Goal: Transaction & Acquisition: Subscribe to service/newsletter

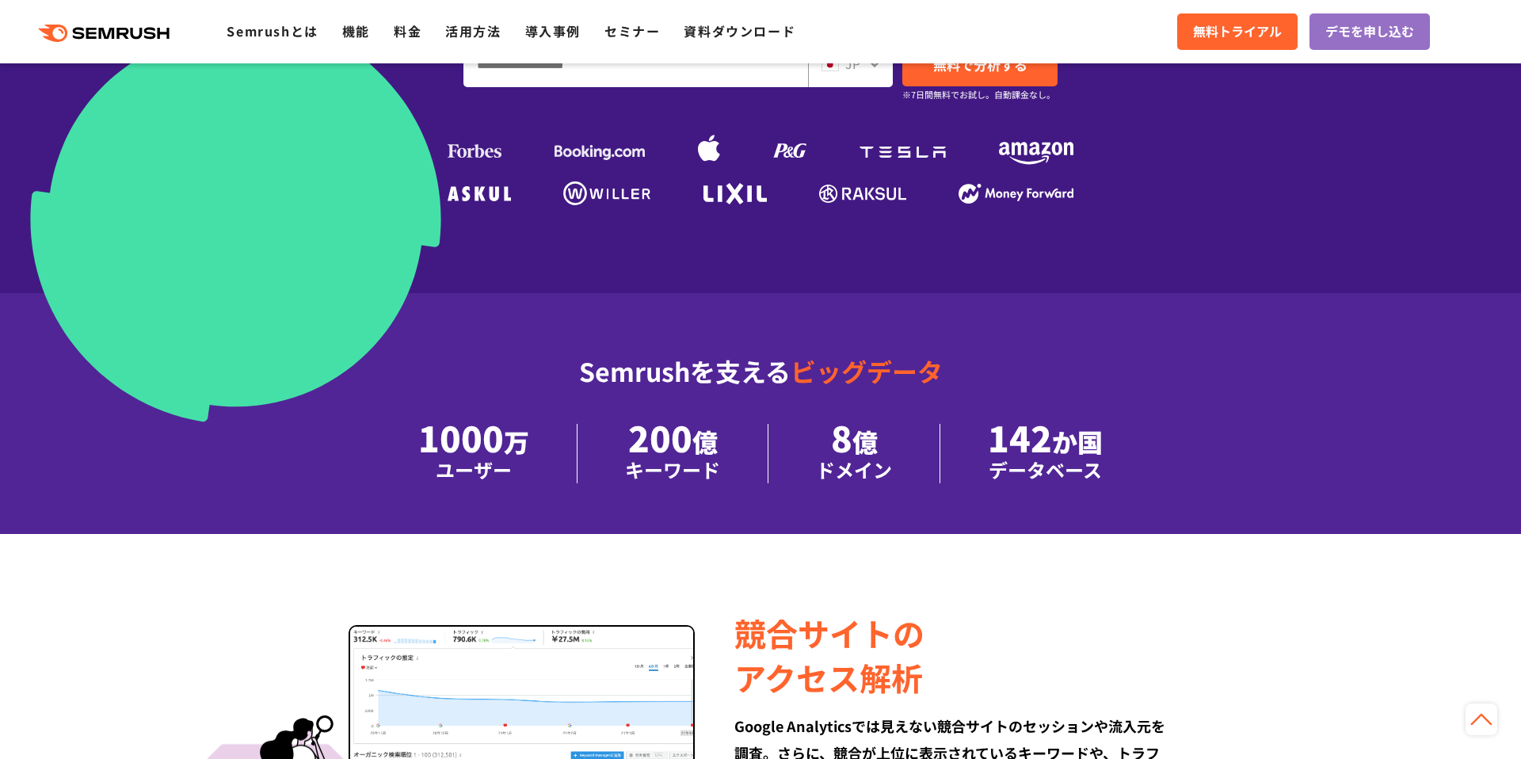
scroll to position [971, 0]
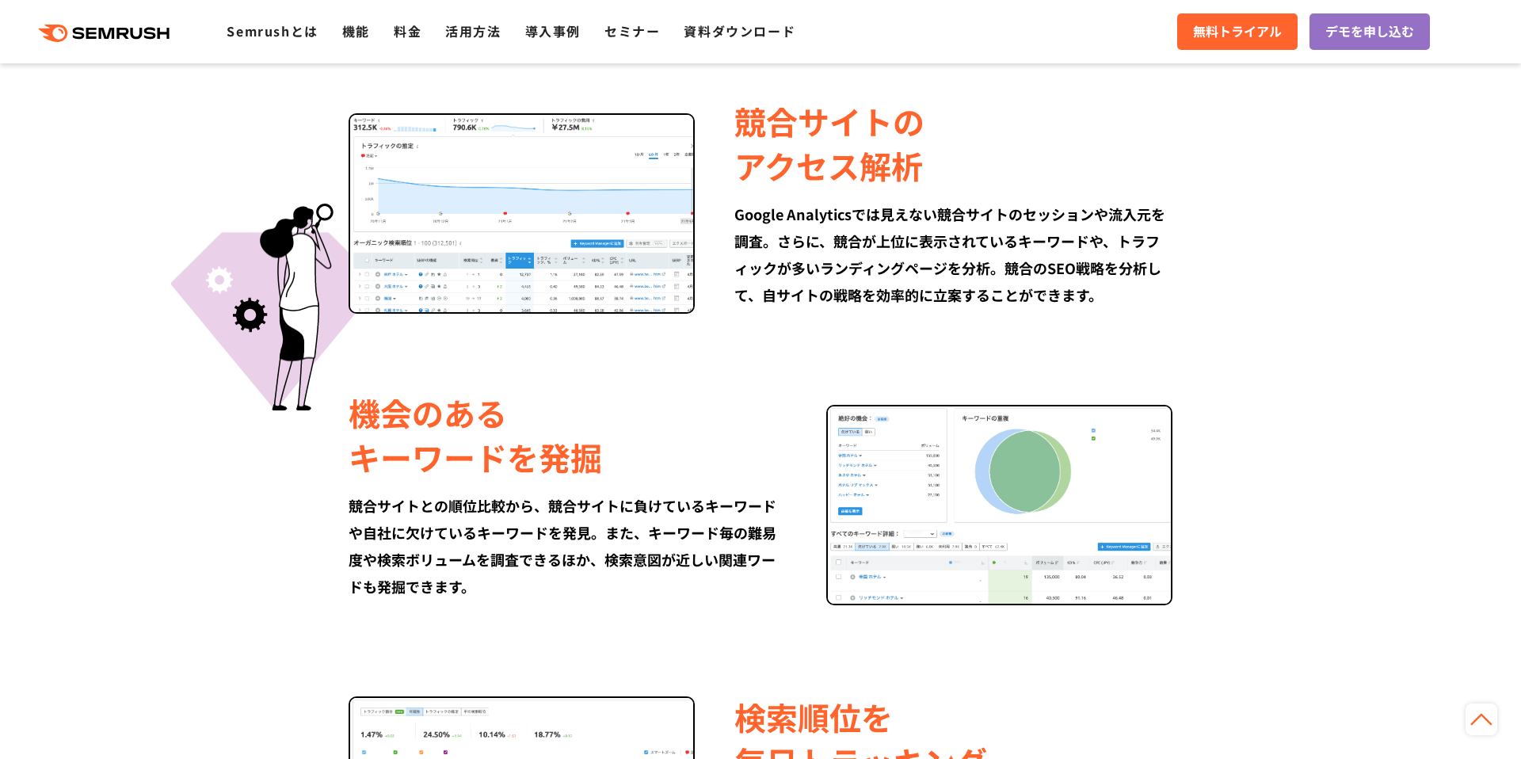
click at [305, 314] on div "競合サイトの アクセス解析 Google Analyticsでは見えない競合サイトのセッションや流入元を調査。さらに、競合が上位に表示されているキーワードや、…" at bounding box center [760, 203] width 911 height 220
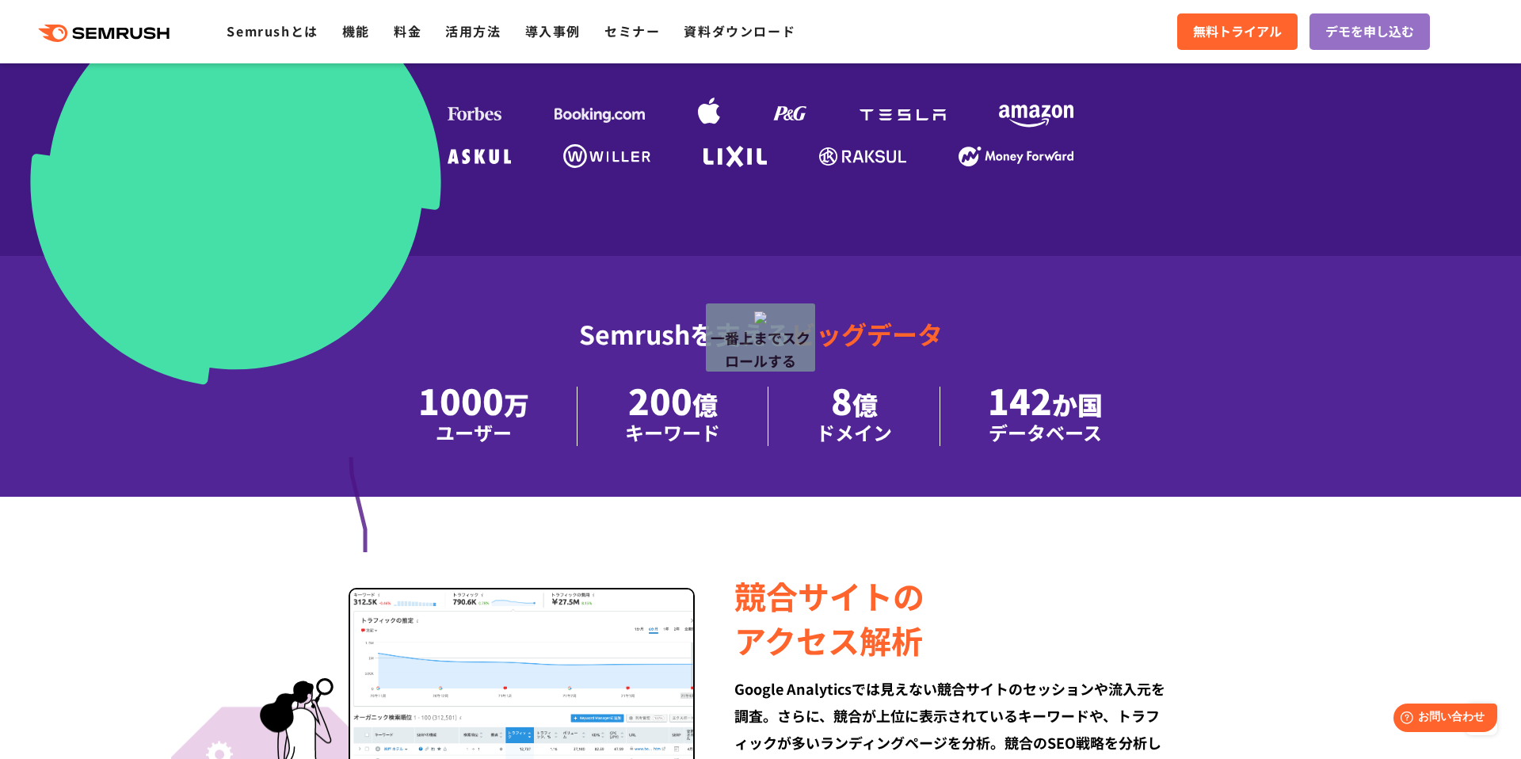
drag, startPoint x: 365, startPoint y: 559, endPoint x: 368, endPoint y: 378, distance: 181.5
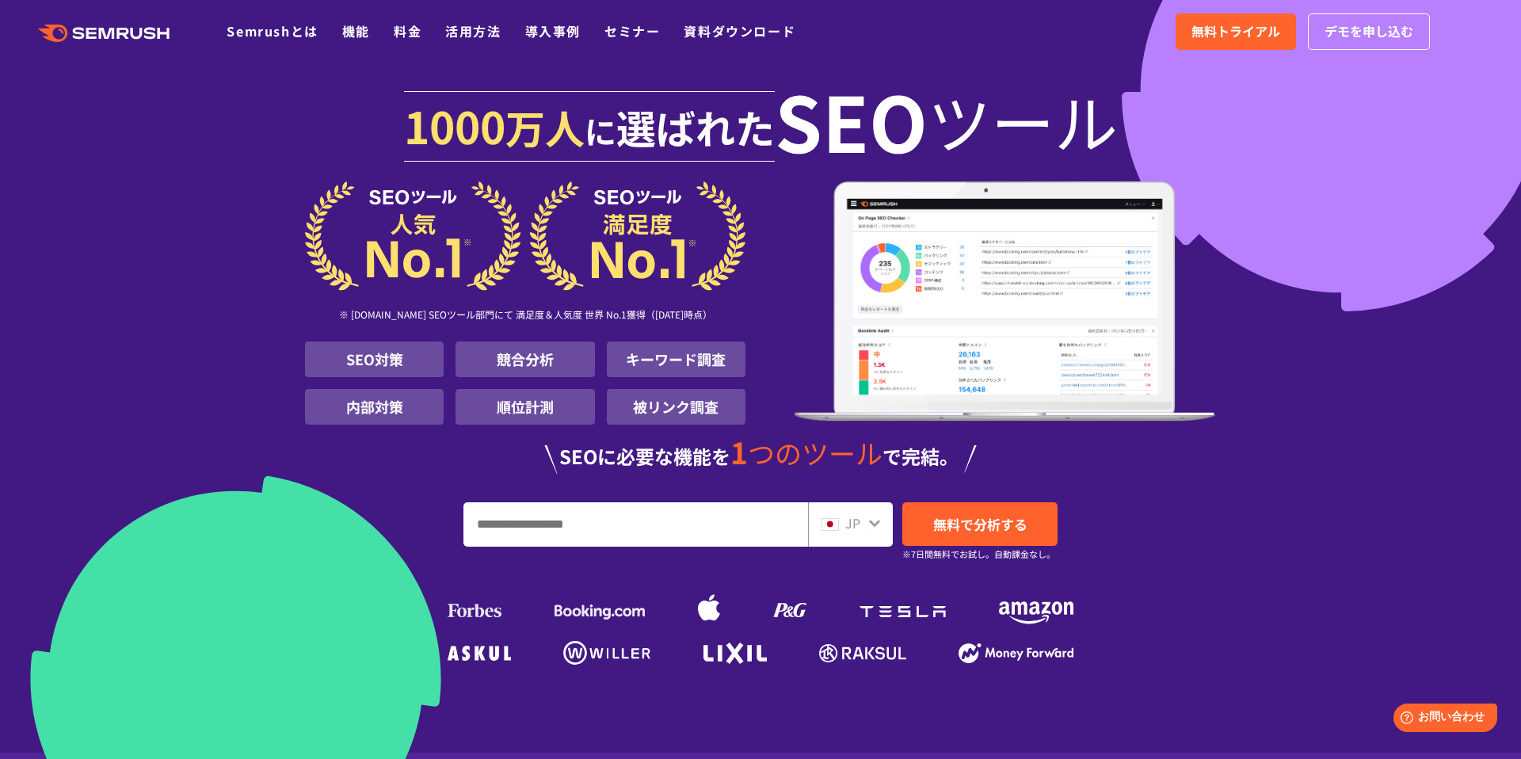
click at [235, 382] on section "1000 万人 に 選ばれた SEO ツール ※ G2.com SEOツール部門にて 満足度＆人気度 世界 No.1獲得（2025年01月時点） SEO対策 …" at bounding box center [760, 376] width 1521 height 753
click at [409, 29] on link "料金" at bounding box center [408, 30] width 28 height 19
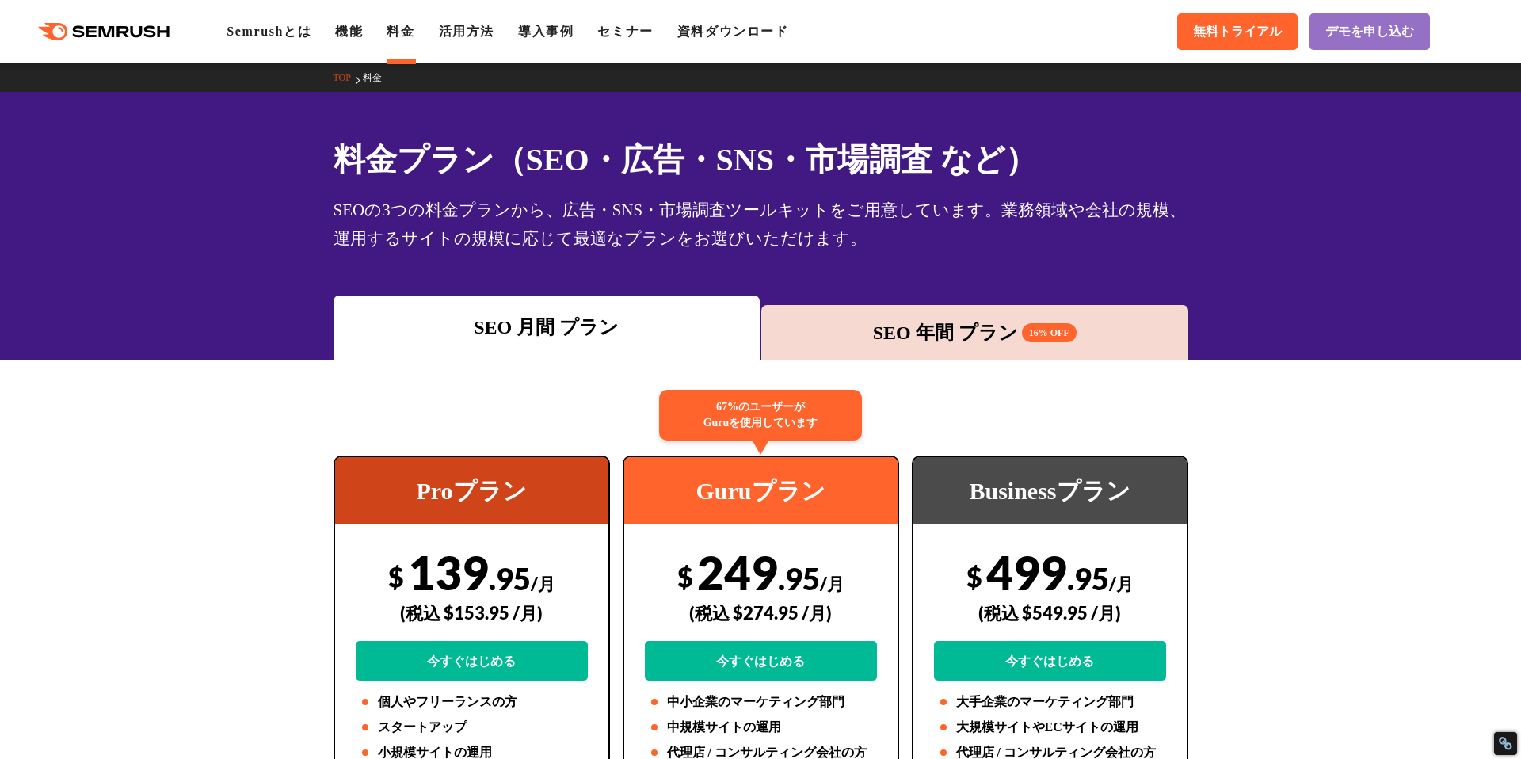
click at [244, 211] on div "料金プラン（SEO・広告・SNS・市場調査 など） SEOの3つの料金プランから、広告・SNS・市場調査ツールキットをご用意しています。業務領域や会社の規模、…" at bounding box center [760, 226] width 1521 height 269
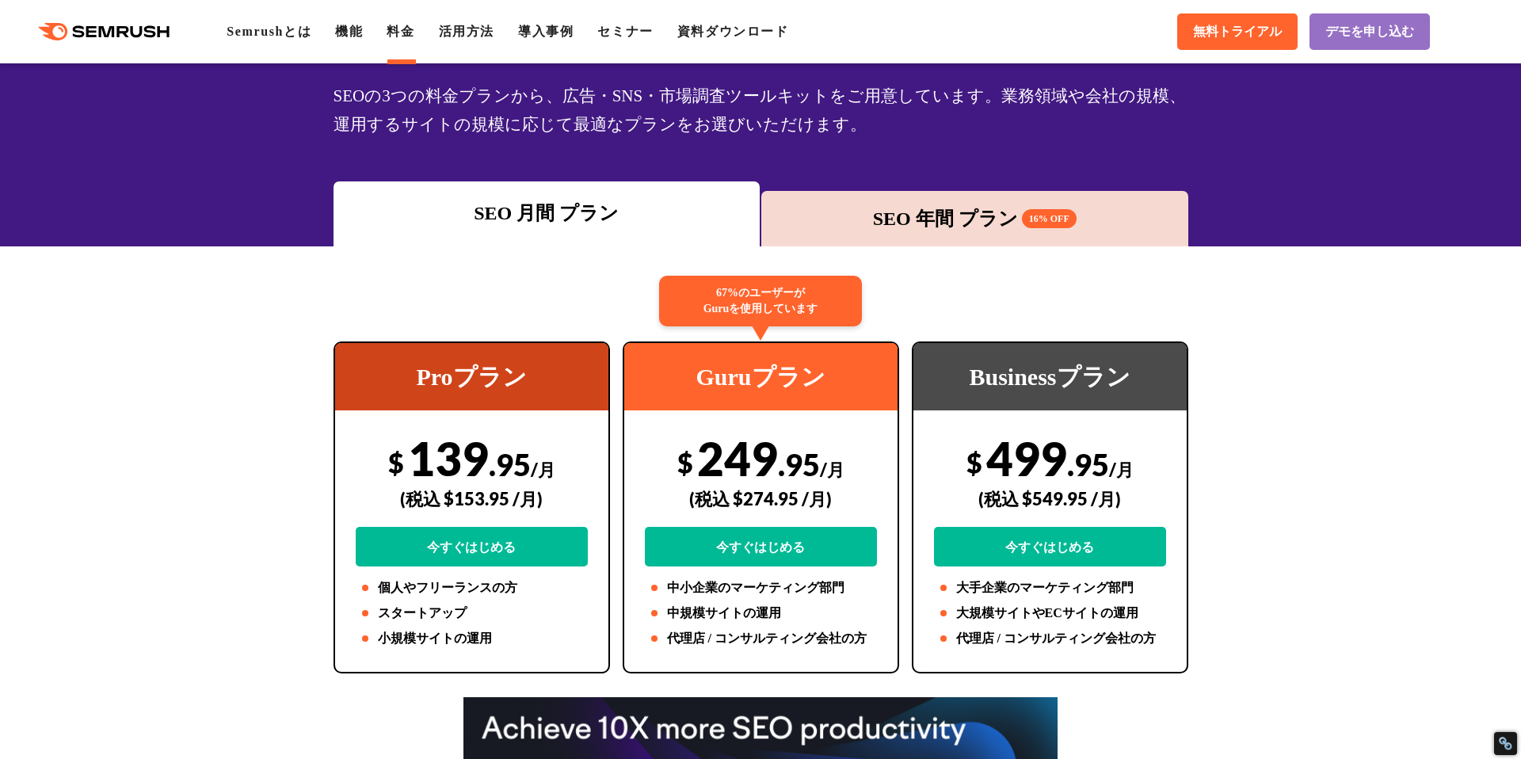
scroll to position [219, 0]
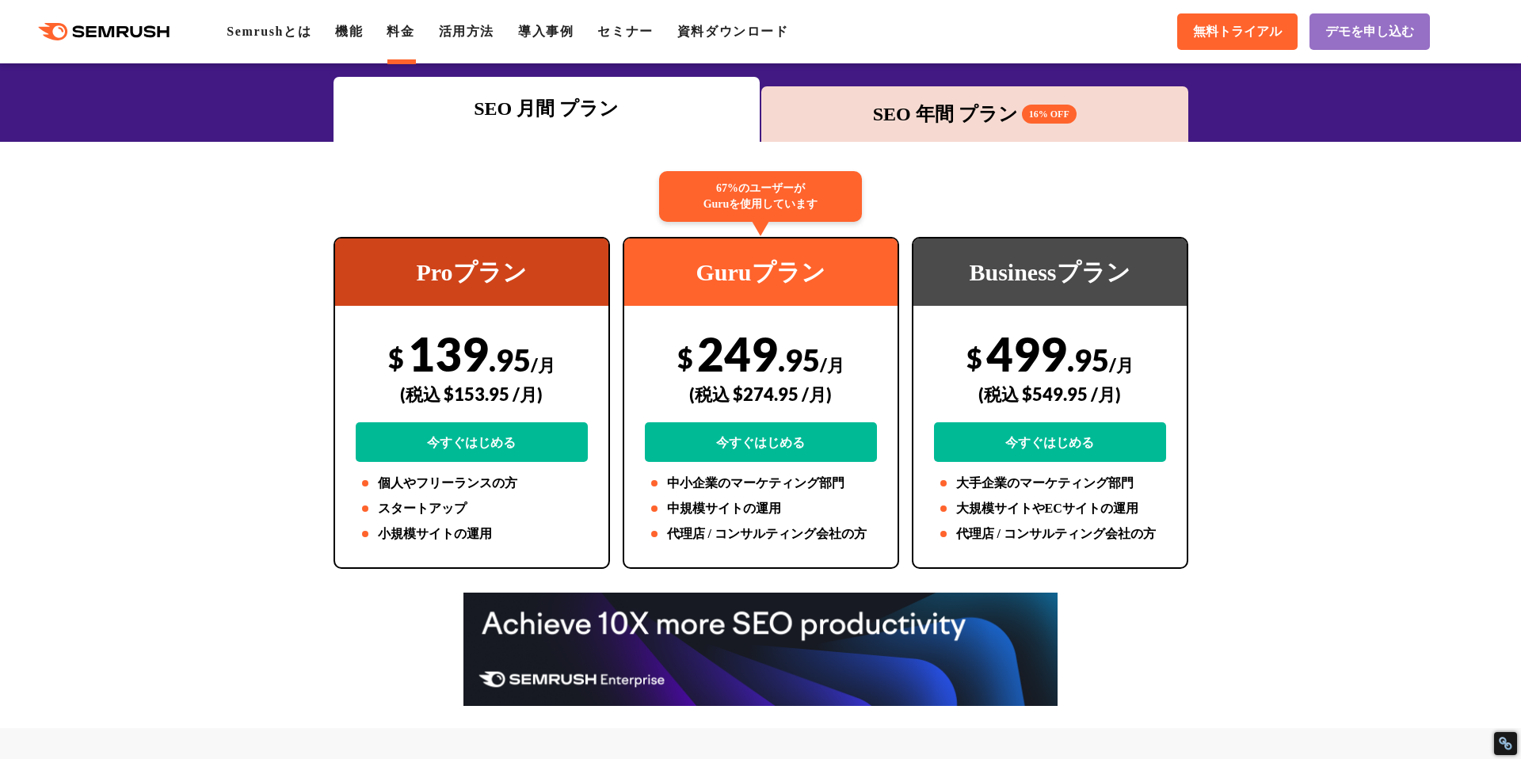
click at [361, 277] on div "Proプラン" at bounding box center [471, 271] width 273 height 67
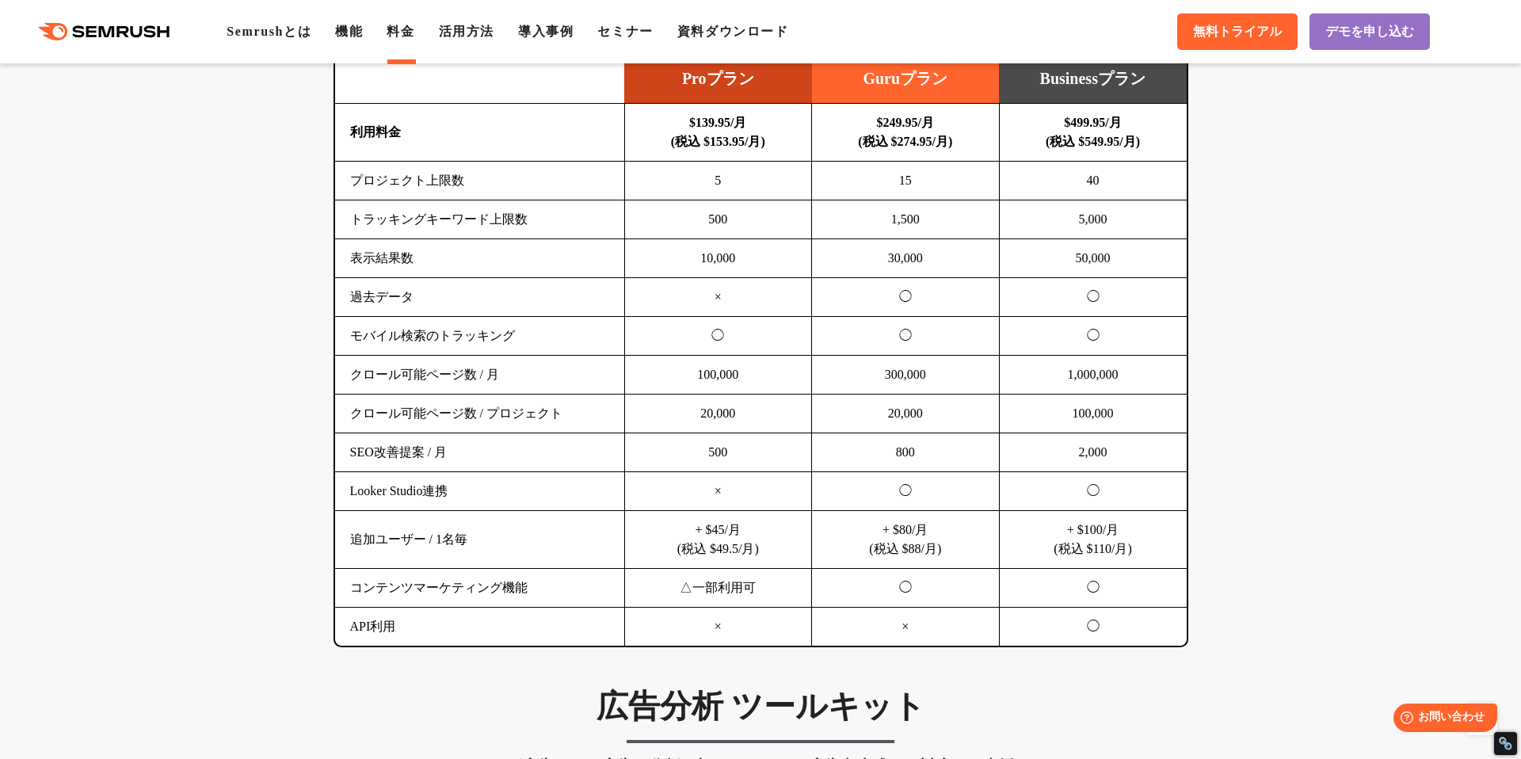
scroll to position [1359, 0]
